Goal: Information Seeking & Learning: Learn about a topic

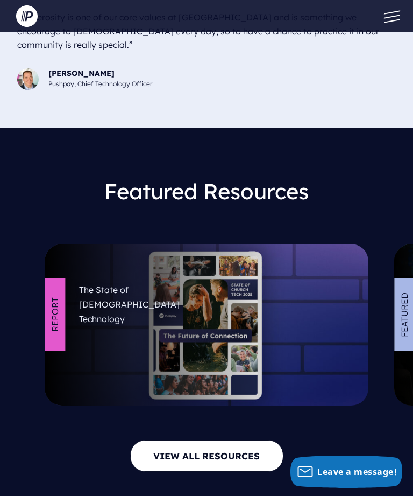
scroll to position [4765, 0]
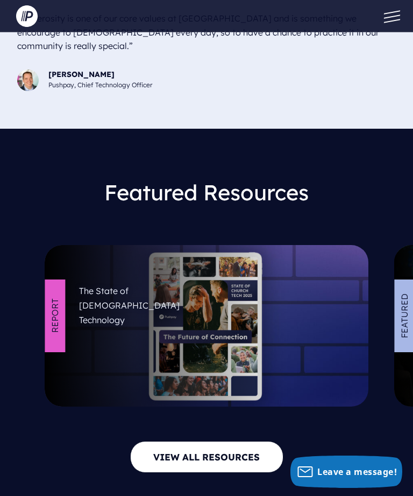
click at [215, 441] on link "VIEW ALL RESOURCES" at bounding box center [206, 457] width 153 height 32
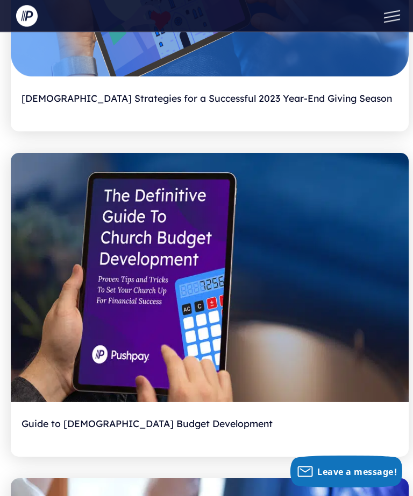
scroll to position [838, 0]
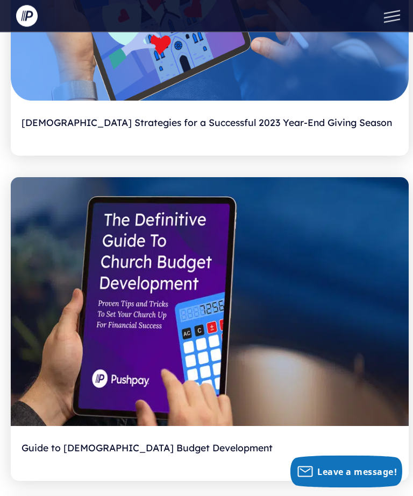
click at [389, 19] on button at bounding box center [390, 16] width 32 height 32
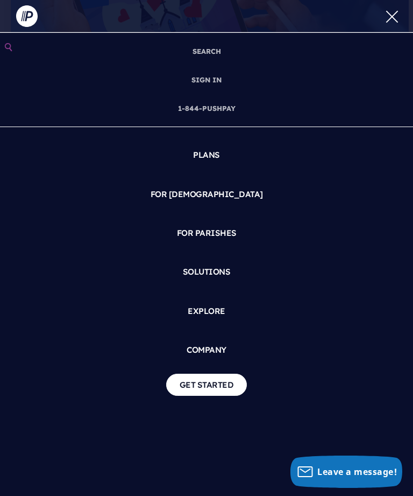
click at [201, 157] on link "PLANS" at bounding box center [207, 155] width 396 height 30
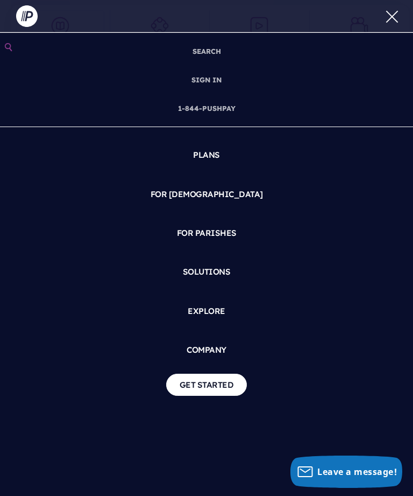
scroll to position [227, 0]
click at [384, 11] on button at bounding box center [390, 16] width 32 height 32
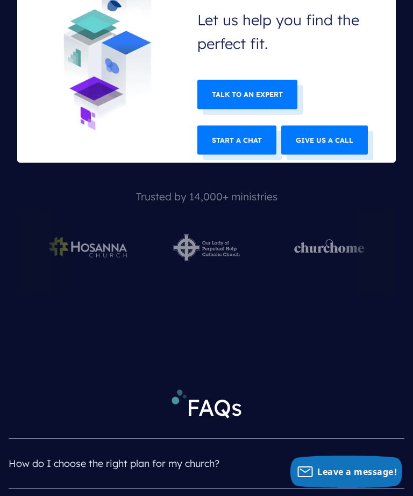
scroll to position [4880, 0]
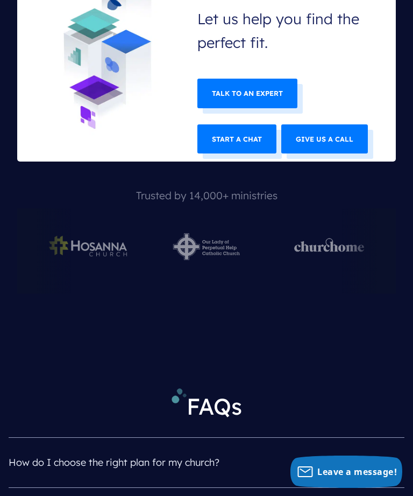
click at [378, 448] on h4 "How do I choose the right plan for my church?" at bounding box center [207, 462] width 396 height 28
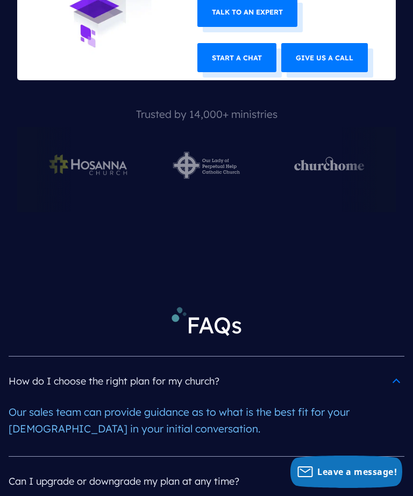
scroll to position [4962, 0]
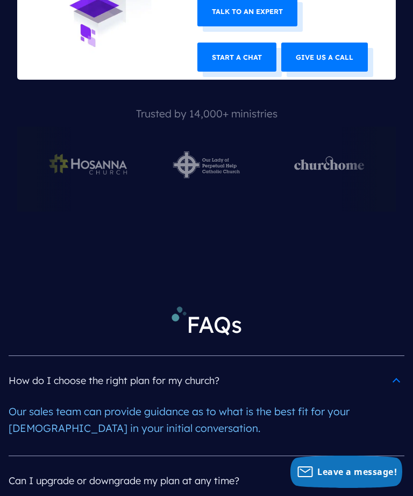
click at [346, 467] on h4 "Can I upgrade or downgrade my plan at any time?" at bounding box center [207, 481] width 396 height 28
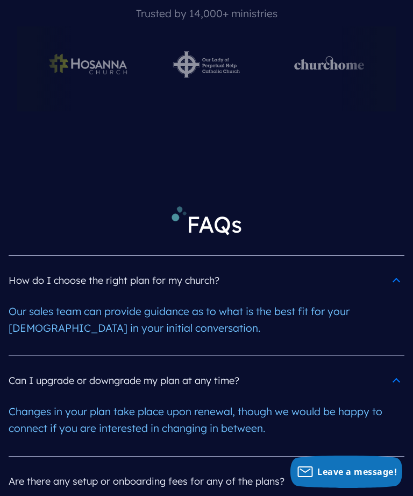
scroll to position [5063, 0]
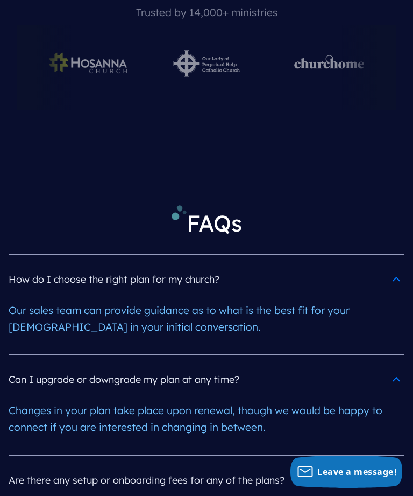
click at [346, 466] on h4 "Are there any setup or onboarding fees for any of the plans?" at bounding box center [207, 480] width 396 height 28
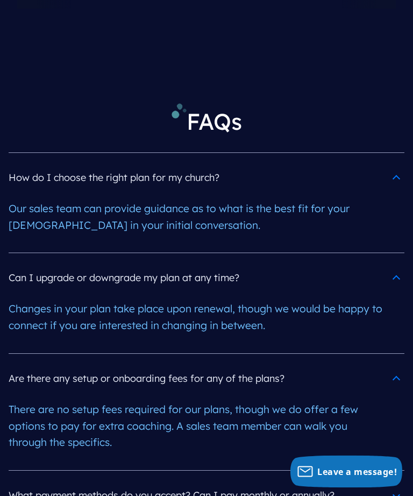
scroll to position [5169, 0]
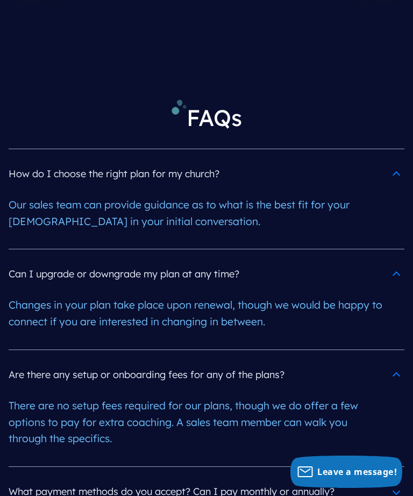
click at [339, 477] on h4 "What payment methods do you accept? Can I pay monthly or annually?" at bounding box center [207, 491] width 396 height 28
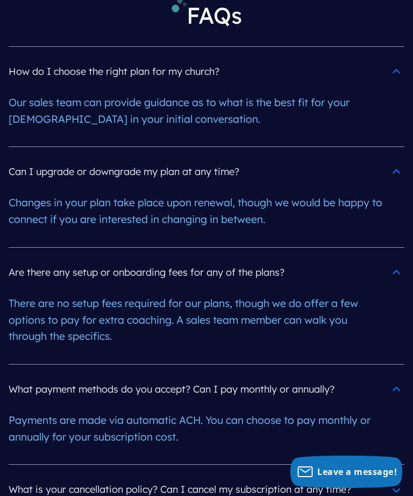
scroll to position [5271, 0]
click at [342, 475] on h4 "What is your cancellation policy? Can I cancel my subscription at any time?" at bounding box center [207, 489] width 396 height 28
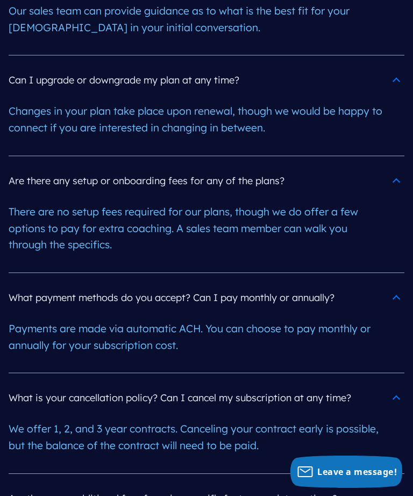
scroll to position [5377, 0]
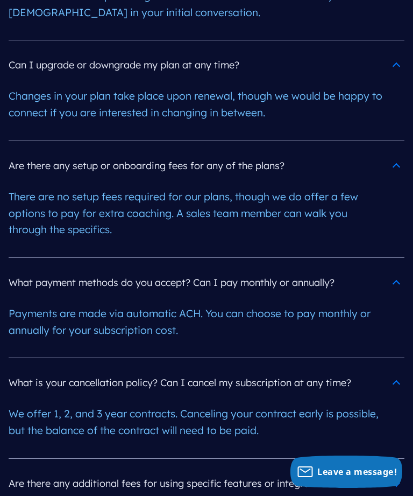
click at [346, 469] on h4 "Are there any additional fees for using specific features or integrations?" at bounding box center [207, 483] width 396 height 28
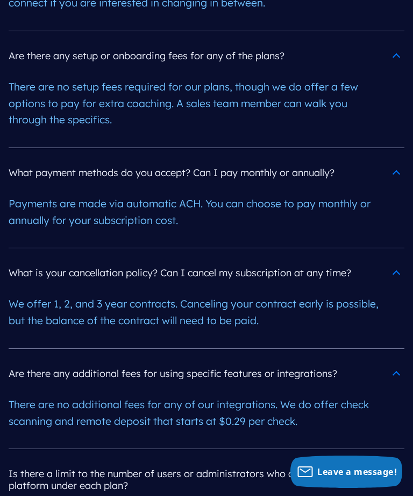
scroll to position [5488, 0]
click at [348, 459] on h4 "Is there a limit to the number of users or administrators who can access the pl…" at bounding box center [207, 479] width 396 height 40
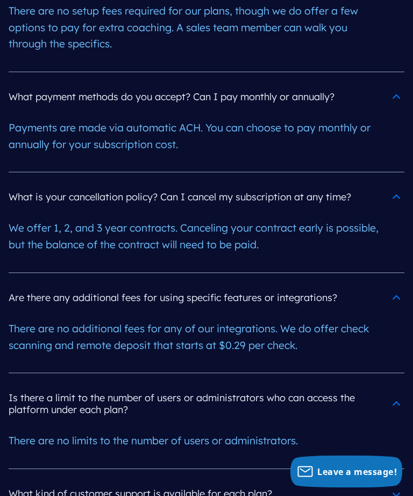
scroll to position [5568, 0]
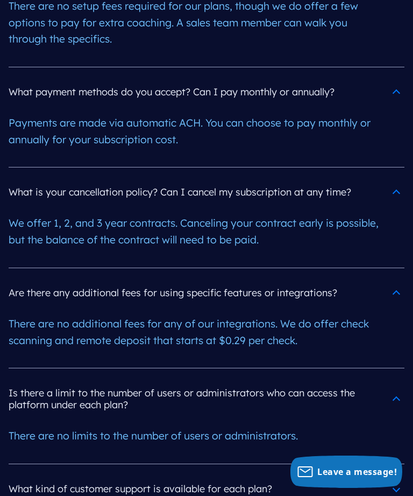
click at [345, 475] on h4 "What kind of customer support is available for each plan?" at bounding box center [207, 489] width 396 height 28
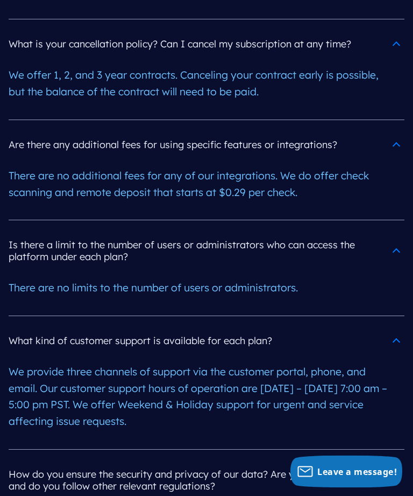
scroll to position [5716, 0]
click at [354, 460] on h4 "How do you ensure the security and privacy of our data? Are you GDPR compliant …" at bounding box center [207, 480] width 396 height 40
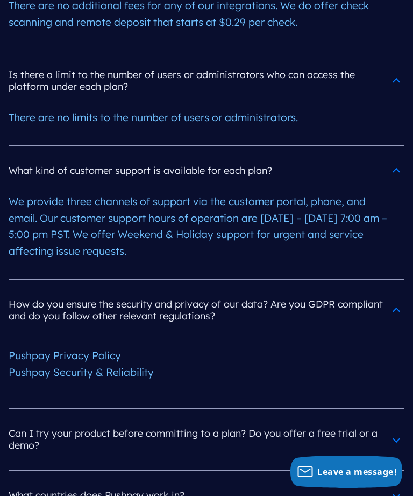
scroll to position [5887, 0]
click at [374, 419] on h4 "Can I try your product before committing to a plan? Do you offer a free trial o…" at bounding box center [207, 439] width 396 height 40
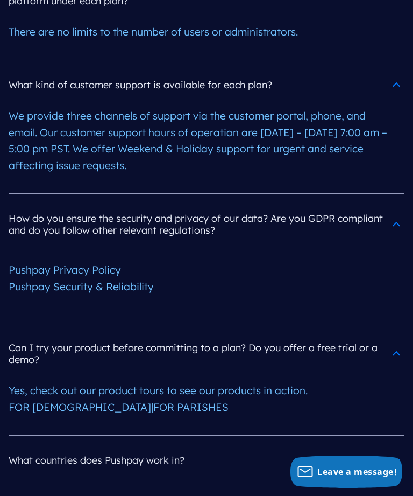
scroll to position [5975, 0]
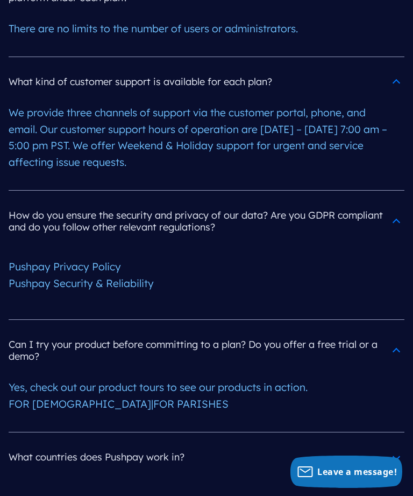
click at [370, 443] on h4 "What countries does Pushpay work in?" at bounding box center [207, 457] width 396 height 28
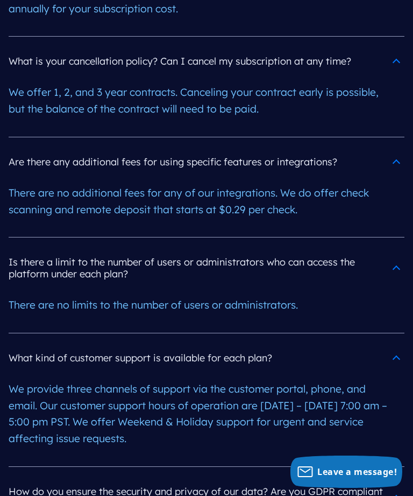
scroll to position [5682, 0]
